Goal: Information Seeking & Learning: Understand process/instructions

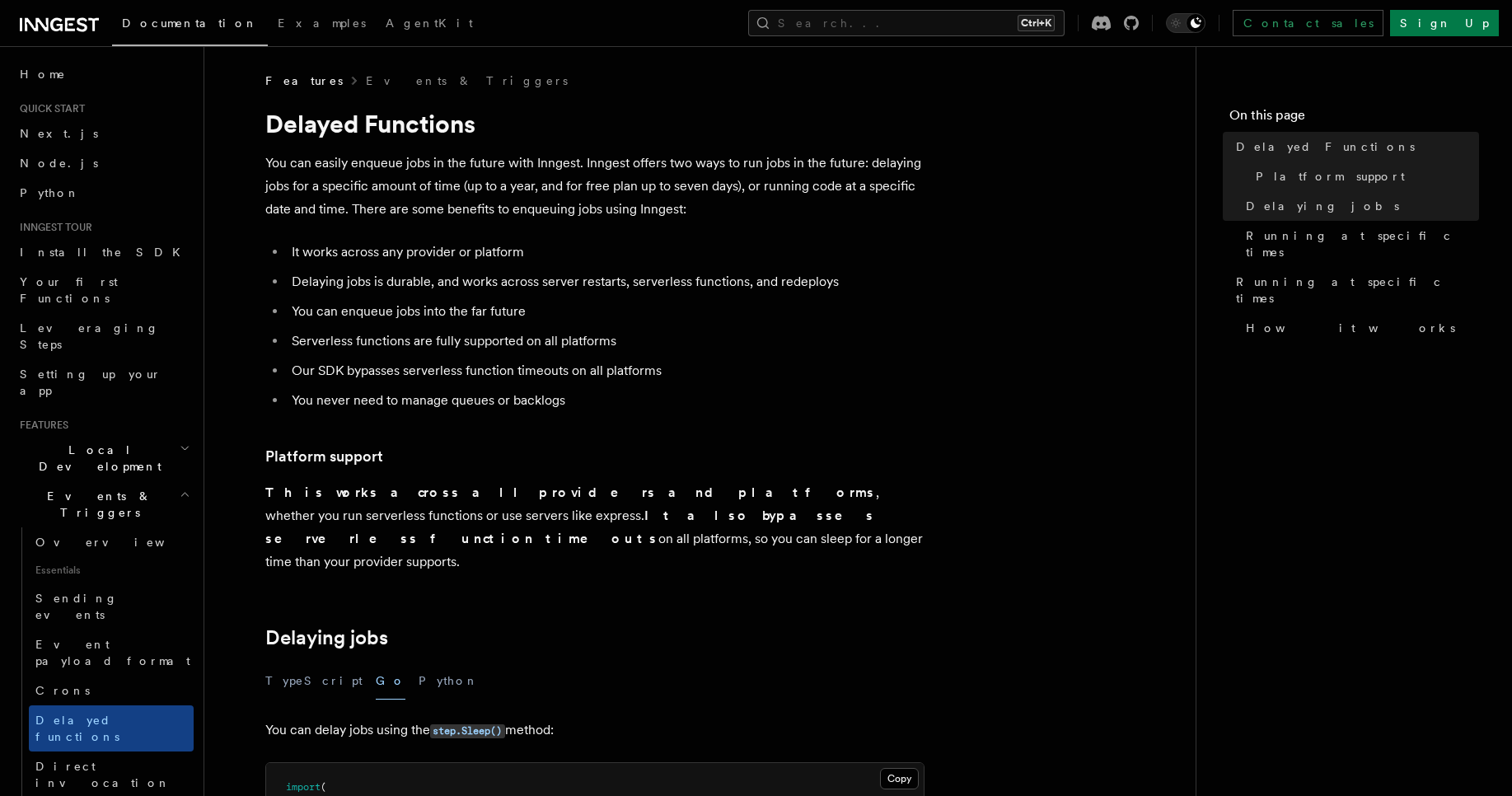
scroll to position [99, 0]
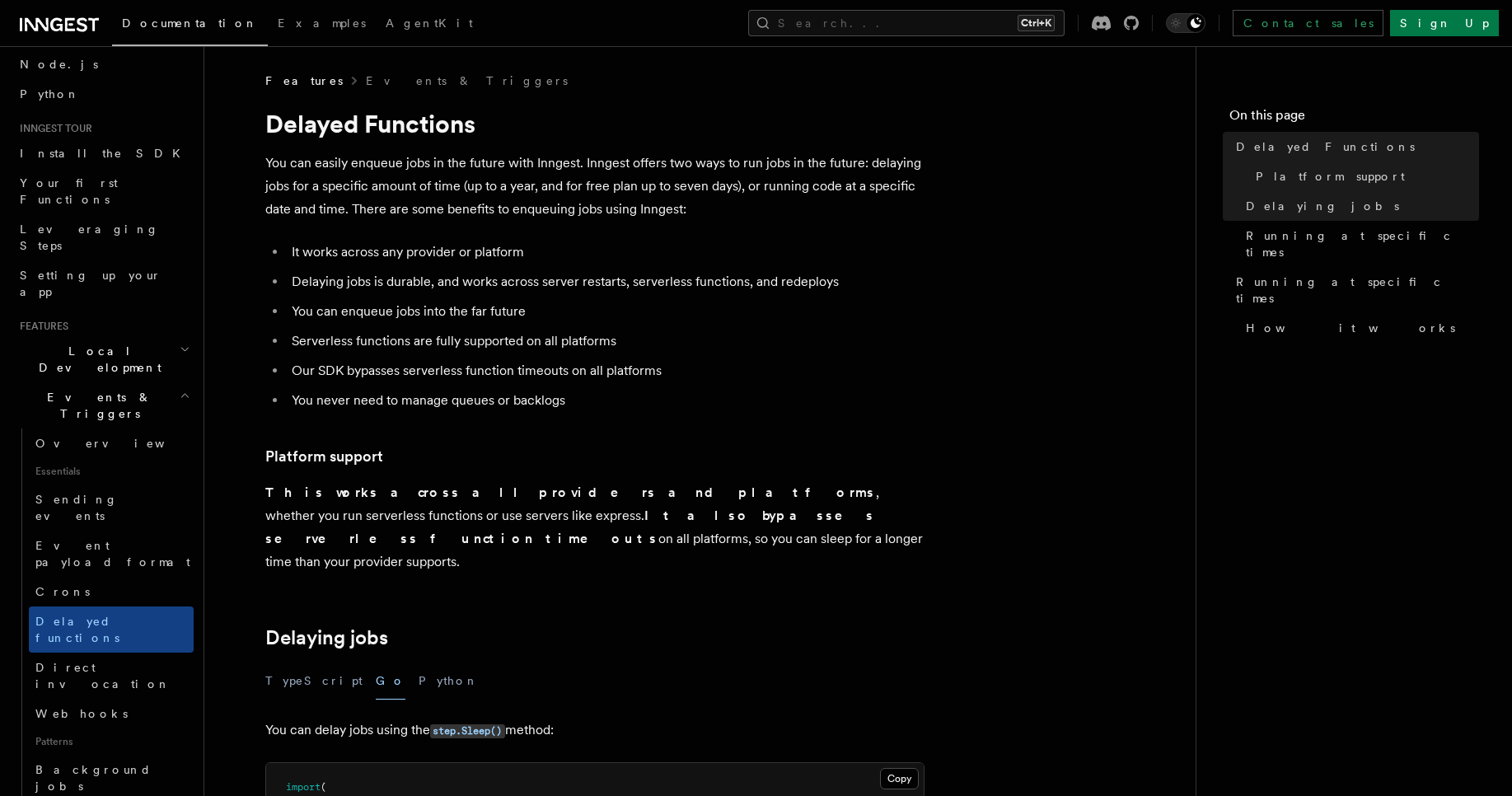
click at [480, 350] on li "Serverless functions are fully supported on all platforms" at bounding box center [605, 341] width 637 height 23
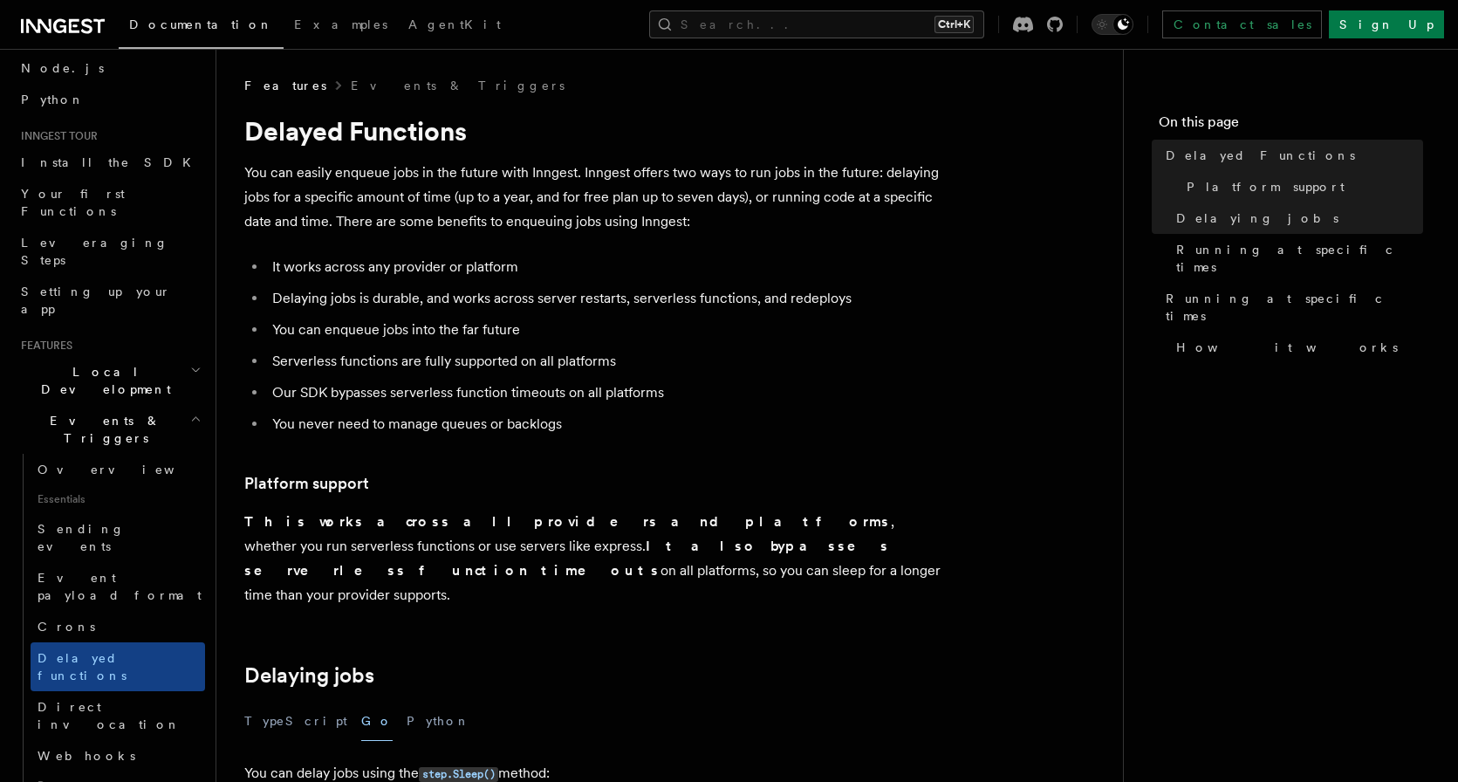
click at [403, 354] on li "Serverless functions are fully supported on all platforms" at bounding box center [604, 361] width 675 height 24
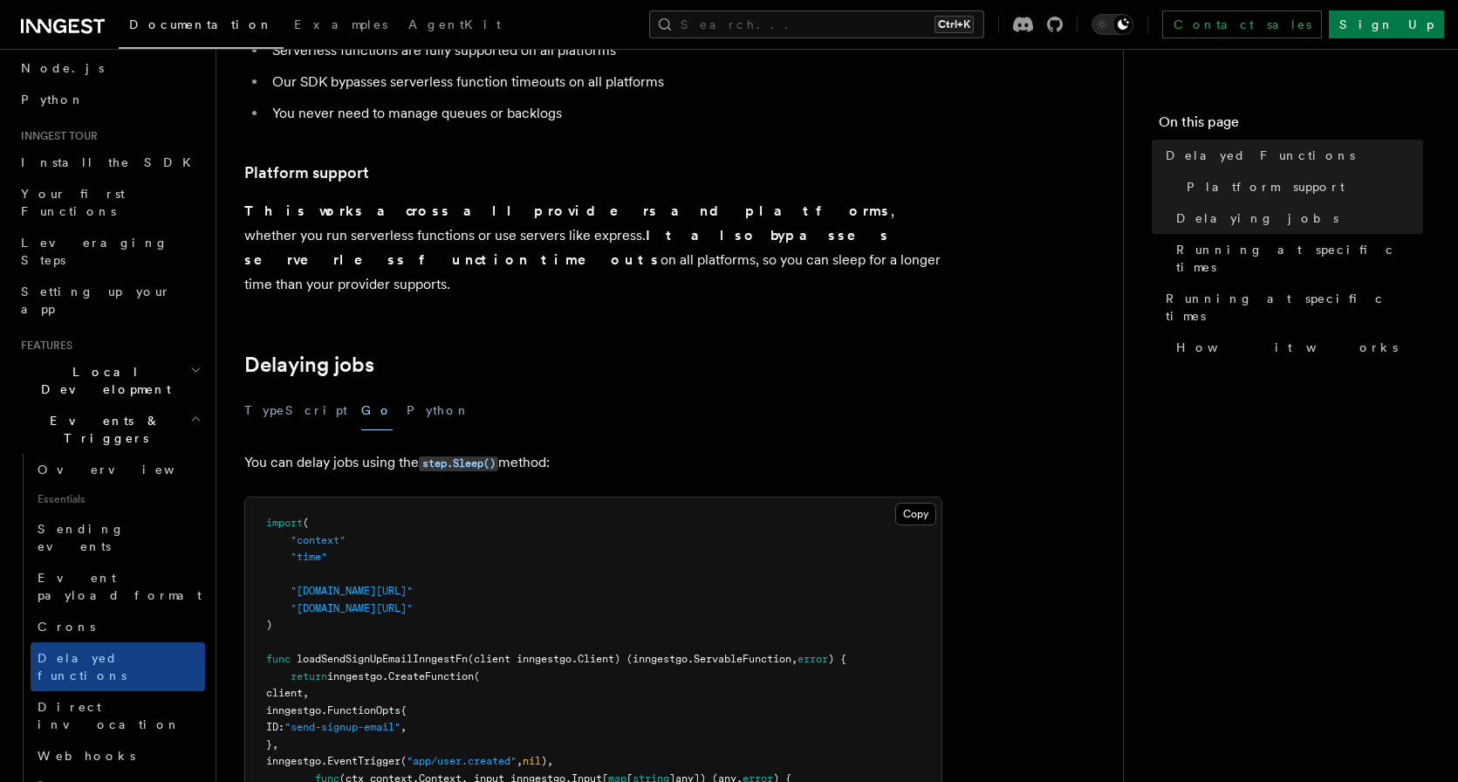
scroll to position [314, 0]
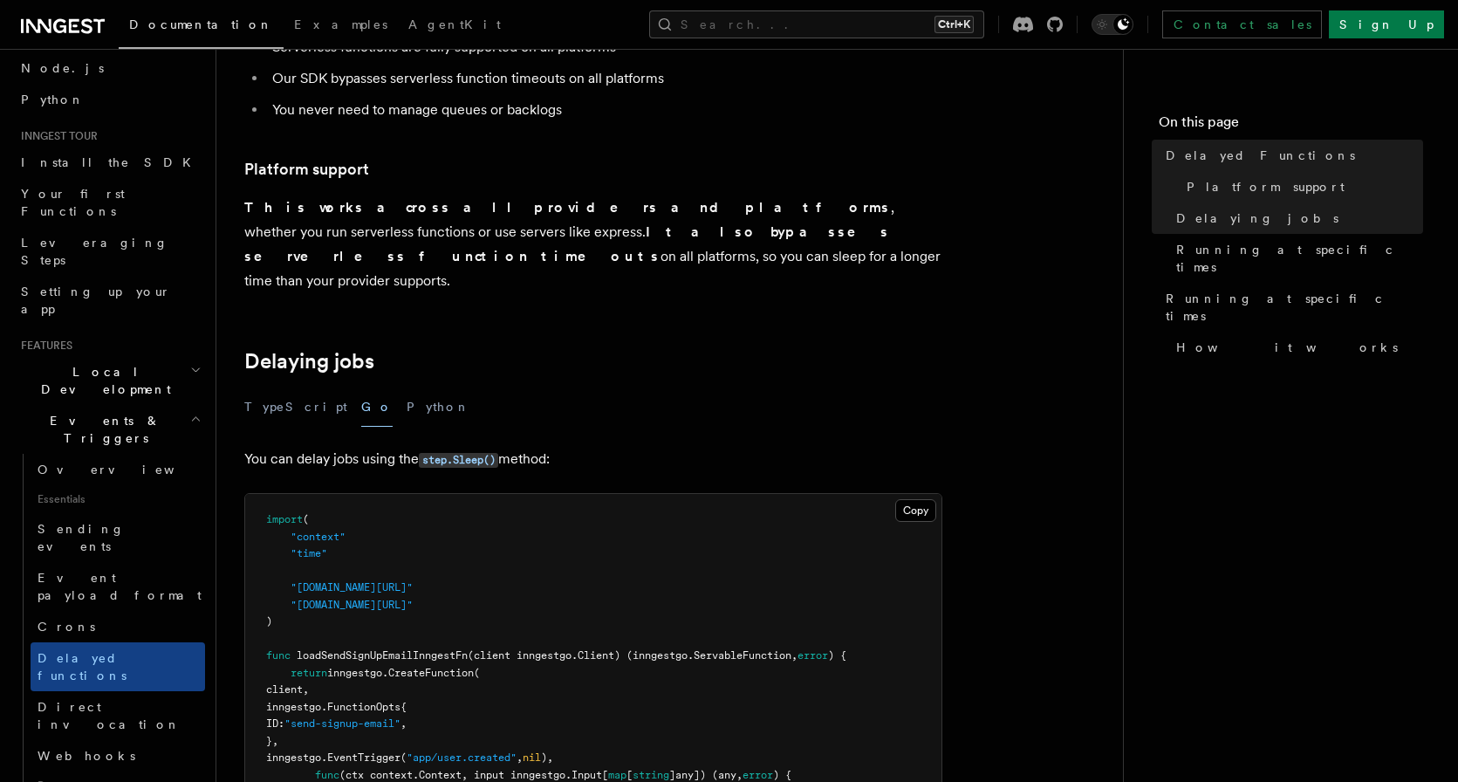
click at [351, 217] on p "This works across all providers and platforms , whether you run serverless func…" at bounding box center [593, 244] width 698 height 98
click at [387, 387] on div "TypeScript Go Python" at bounding box center [593, 406] width 698 height 39
click at [619, 387] on div "TypeScript Go Python" at bounding box center [593, 406] width 698 height 39
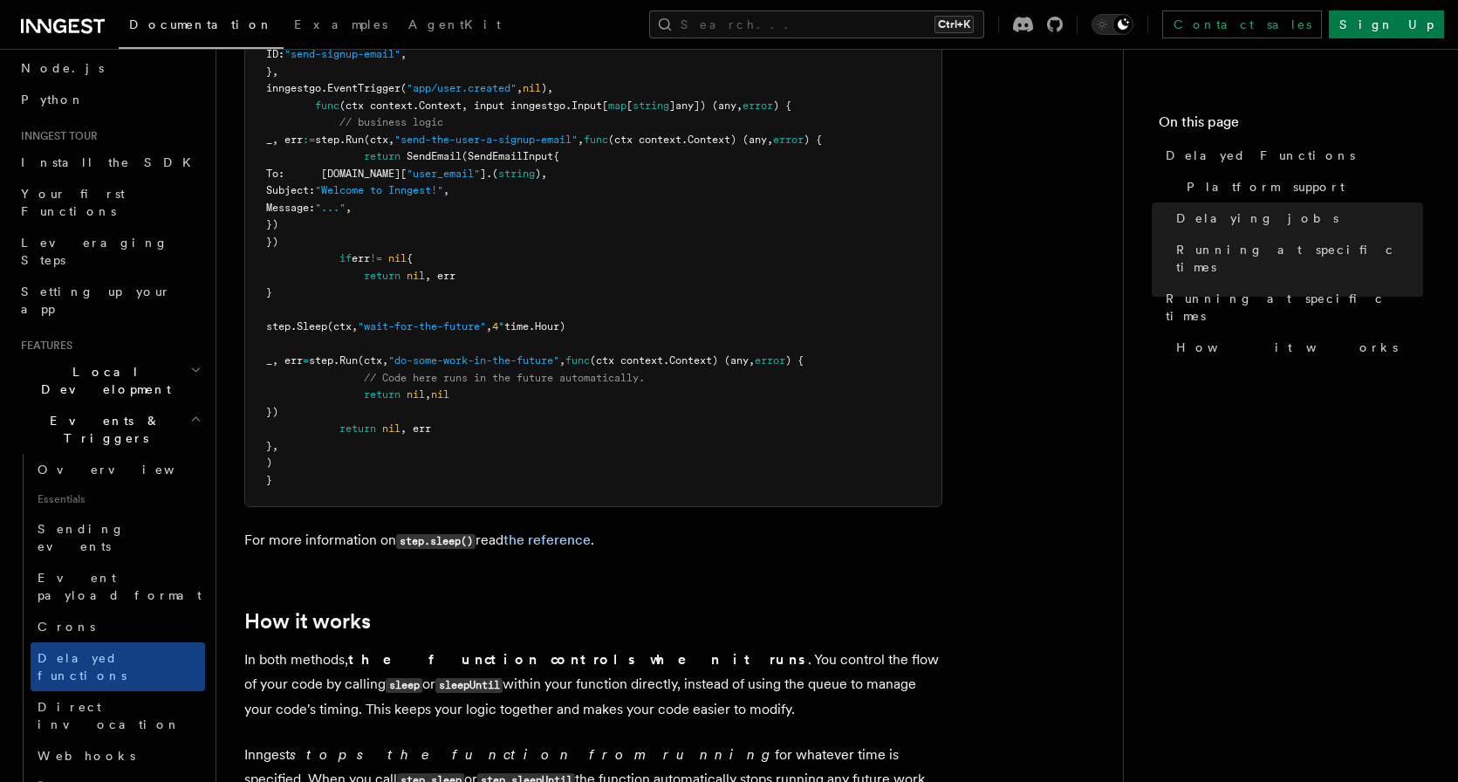
scroll to position [1152, 0]
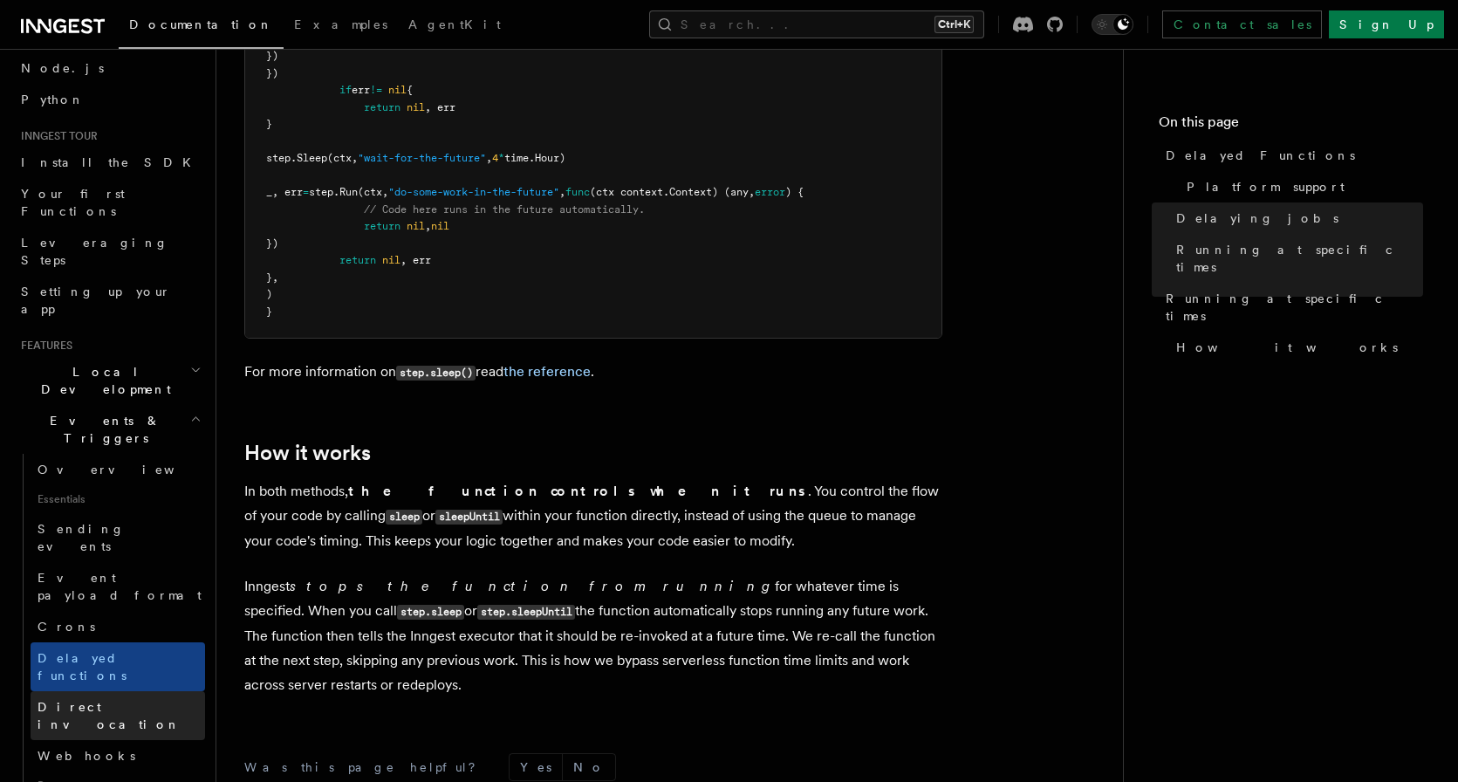
click at [111, 691] on link "Direct invocation" at bounding box center [118, 715] width 175 height 49
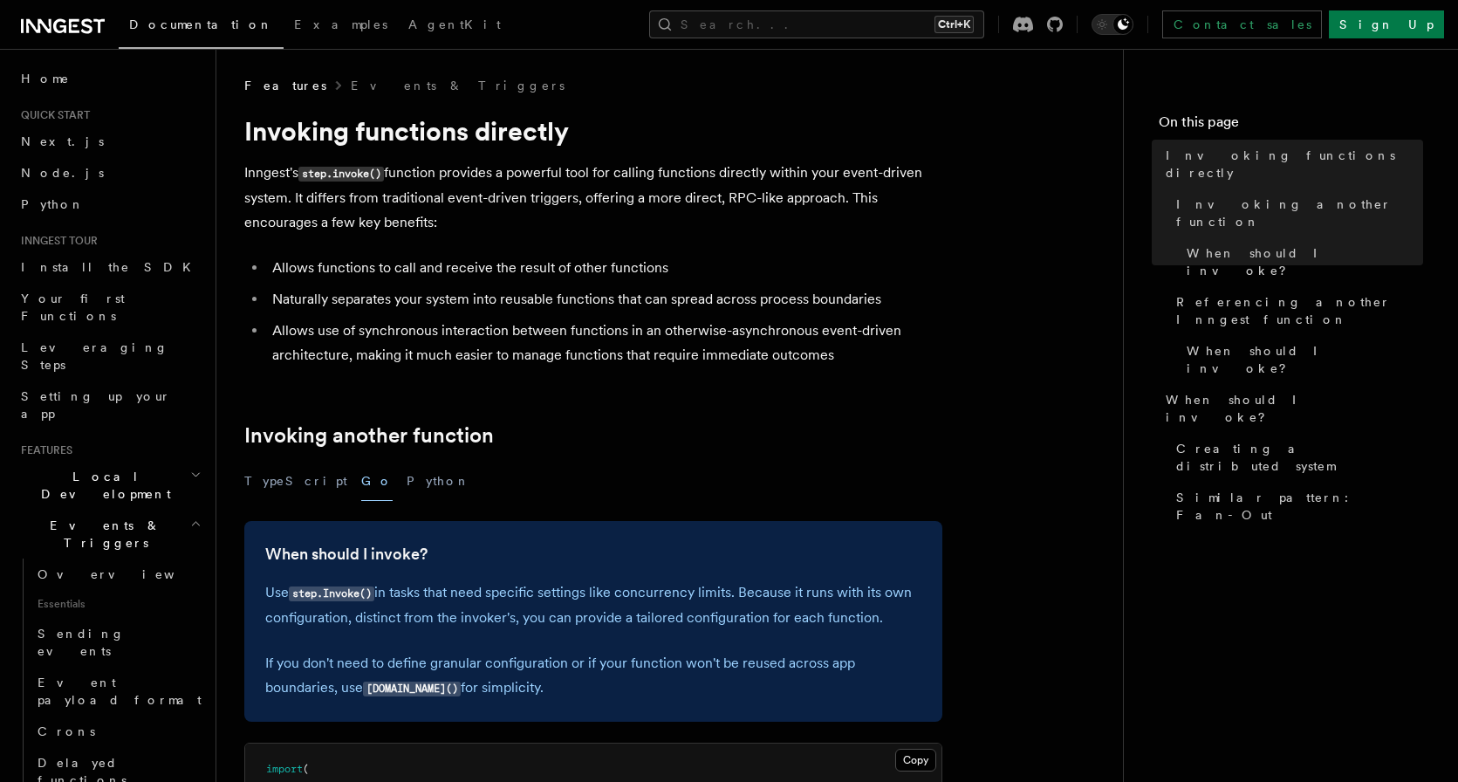
click at [374, 351] on li "Allows use of synchronous interaction between functions in an otherwise-asynchr…" at bounding box center [604, 342] width 675 height 49
click at [315, 212] on p "Inngest's step.invoke() function provides a powerful tool for calling functions…" at bounding box center [593, 198] width 698 height 74
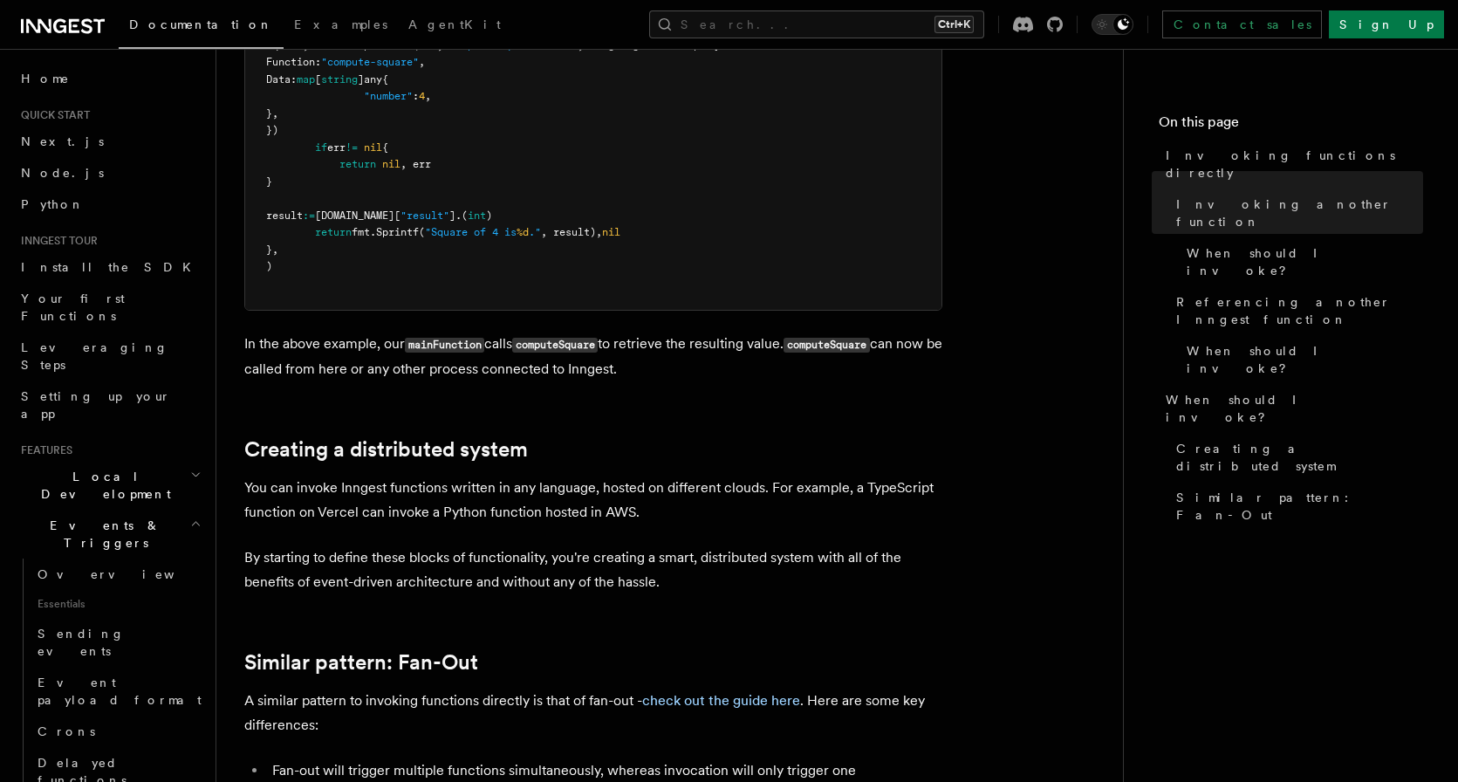
scroll to position [1256, 0]
